Goal: Find specific page/section: Find specific page/section

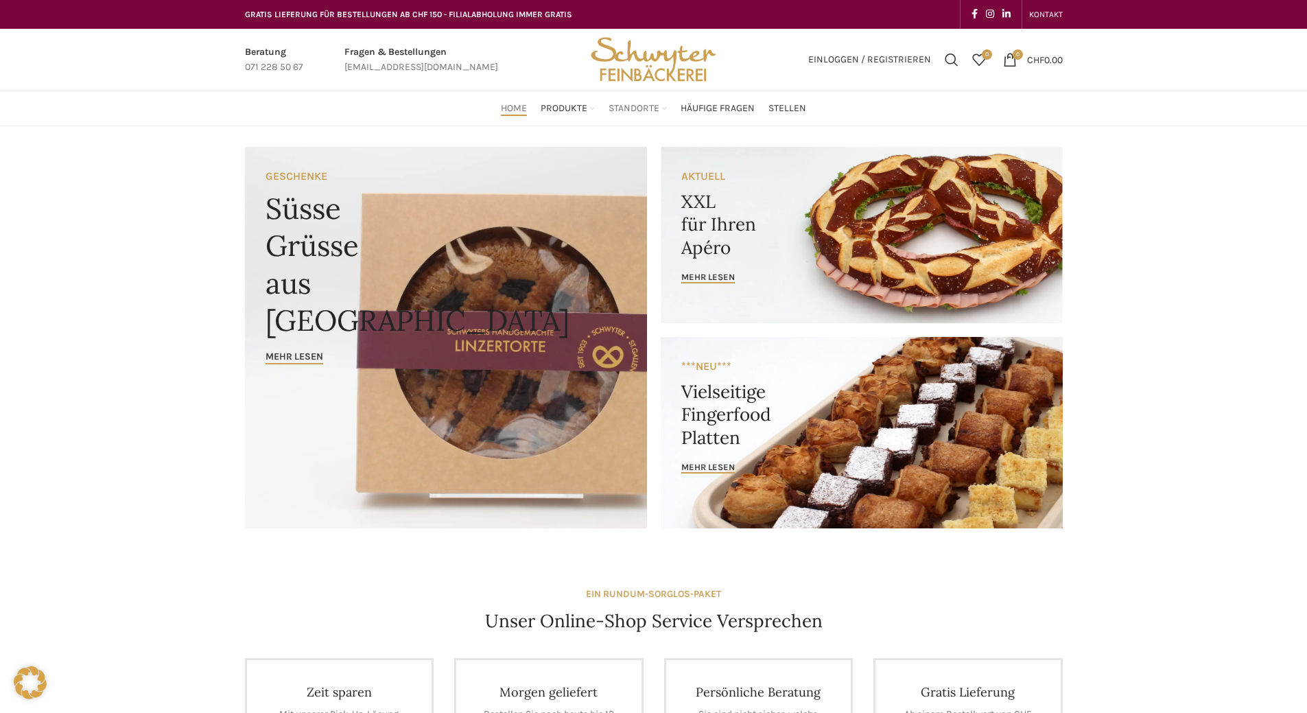
click at [635, 111] on span "Standorte" at bounding box center [633, 108] width 51 height 13
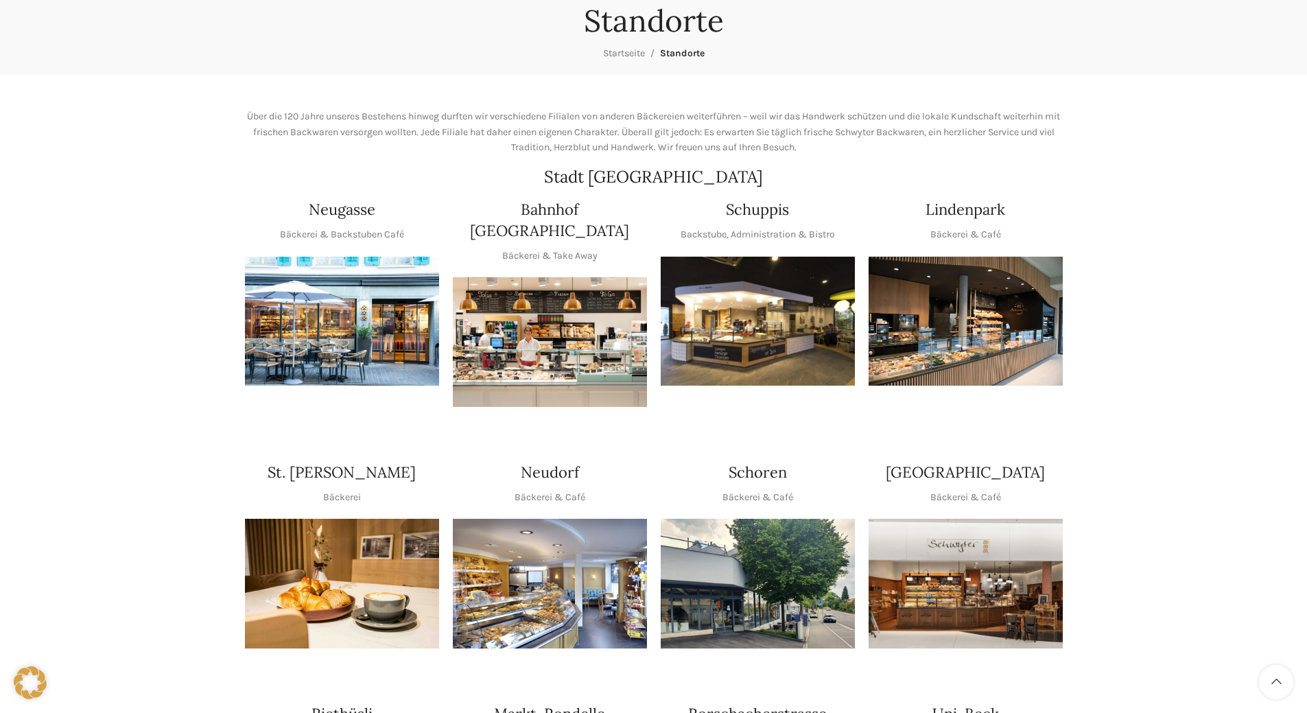
scroll to position [206, 0]
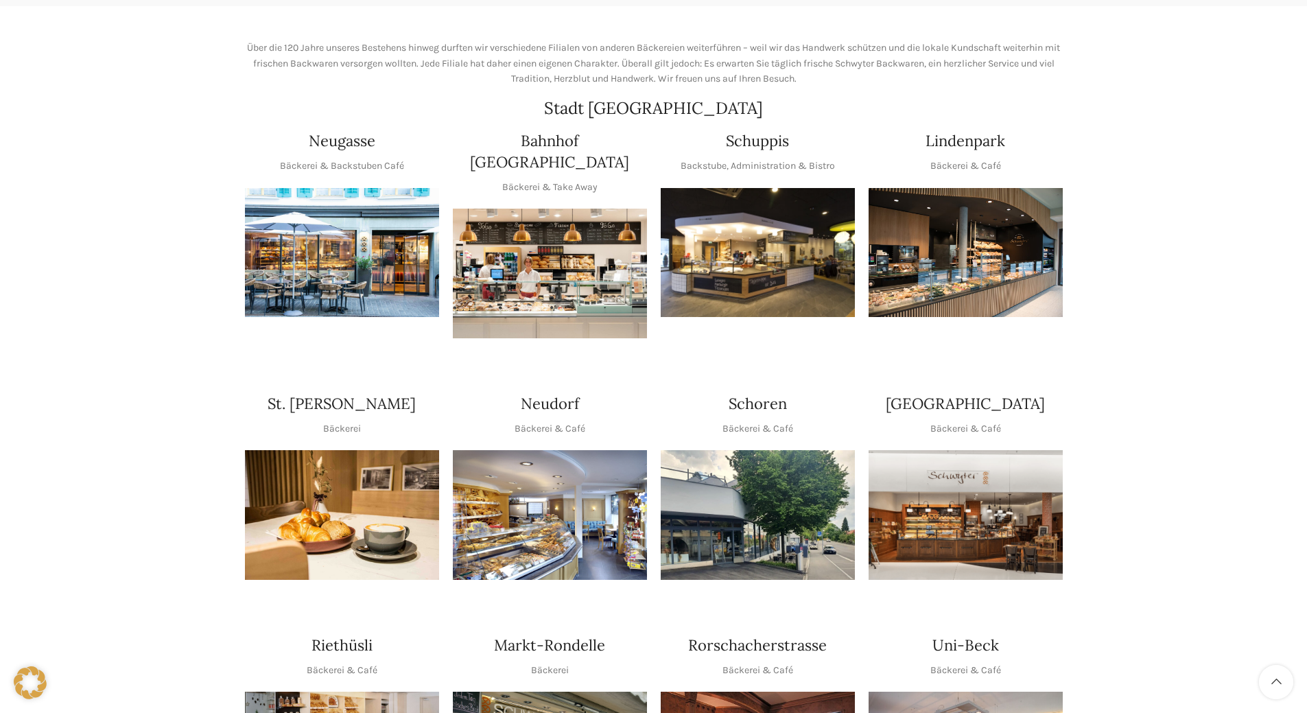
click at [549, 464] on img at bounding box center [550, 515] width 194 height 130
